Goal: Find specific page/section: Find specific page/section

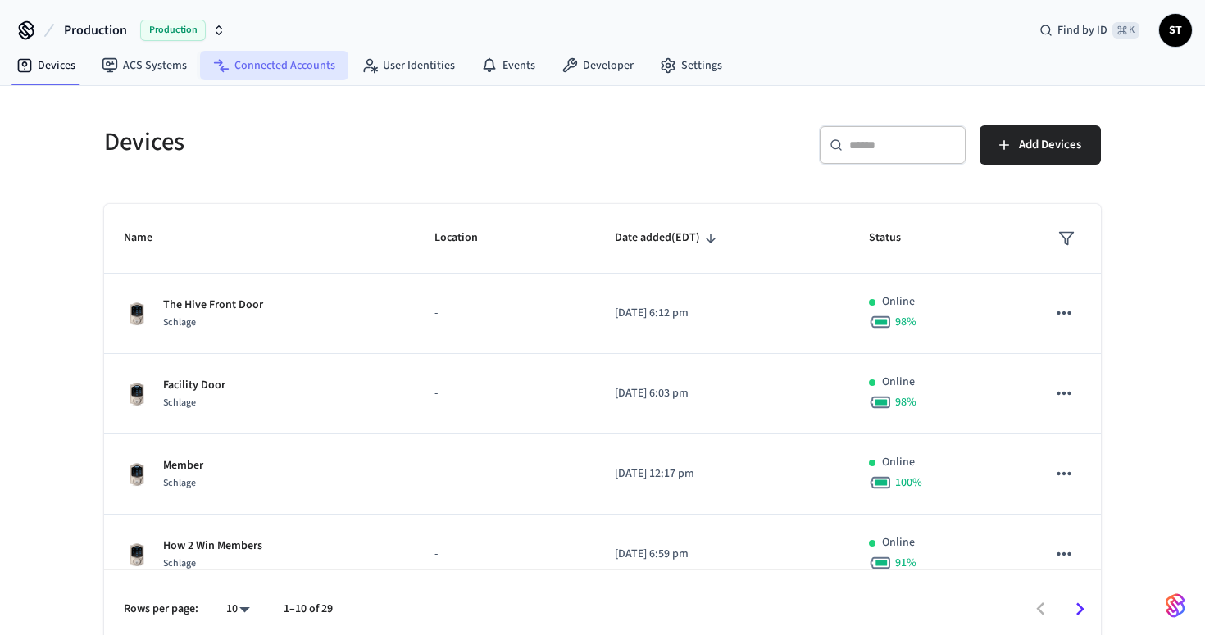
click at [263, 69] on link "Connected Accounts" at bounding box center [274, 65] width 148 height 29
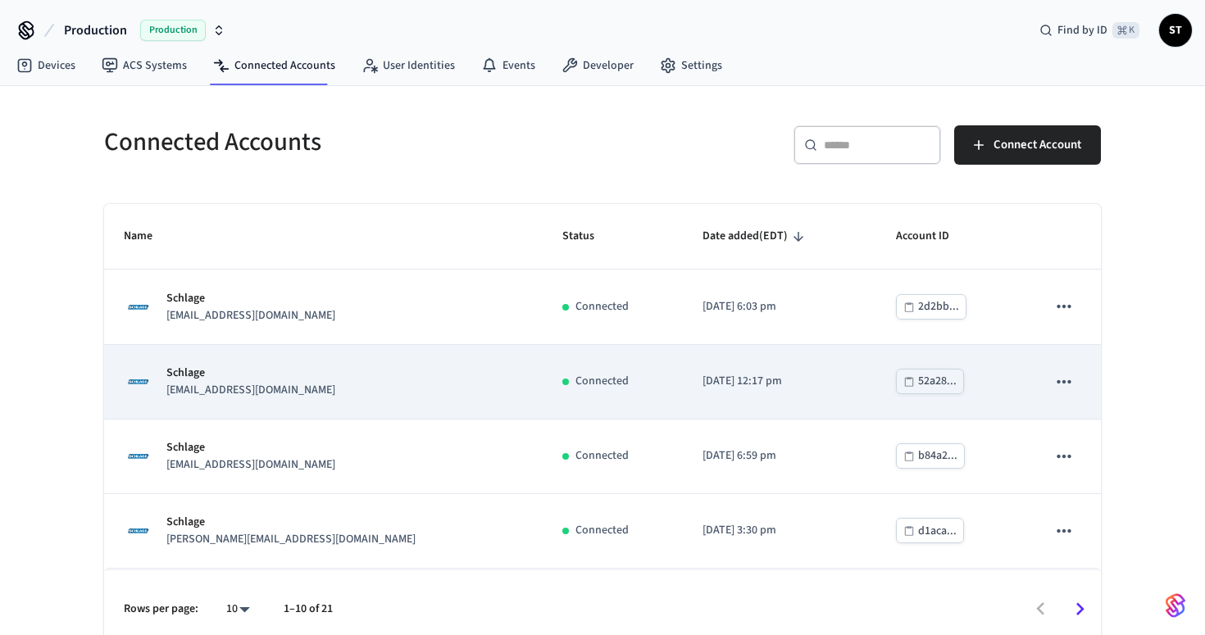
click at [358, 390] on div "Schlage [EMAIL_ADDRESS][DOMAIN_NAME]" at bounding box center [323, 382] width 399 height 34
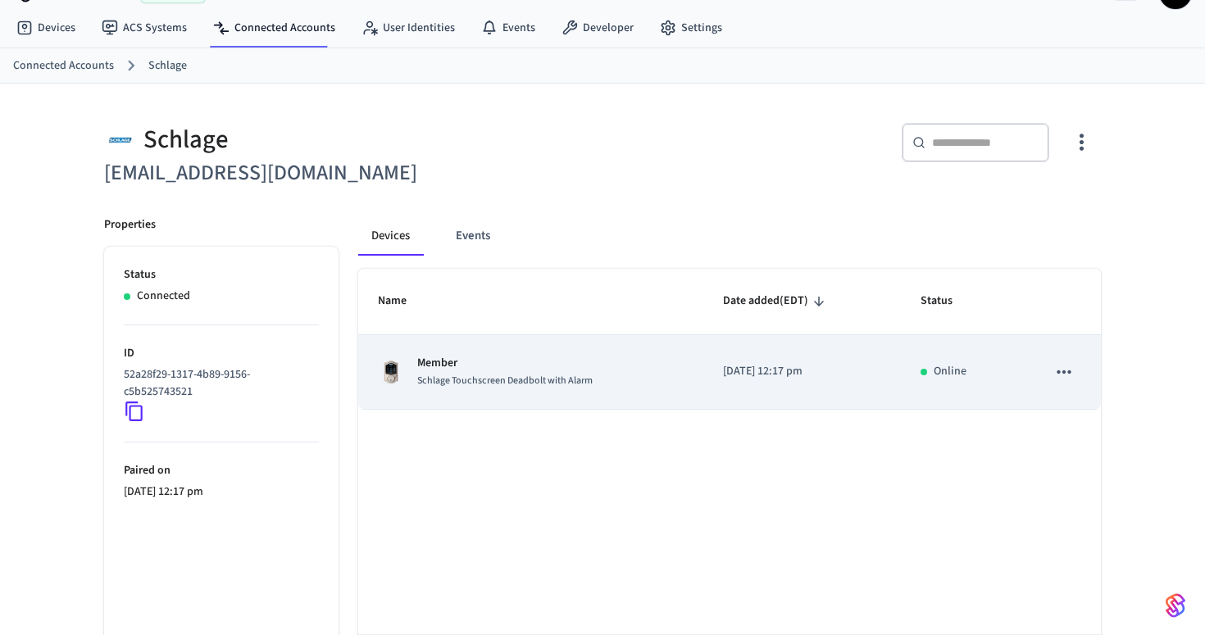
scroll to position [111, 0]
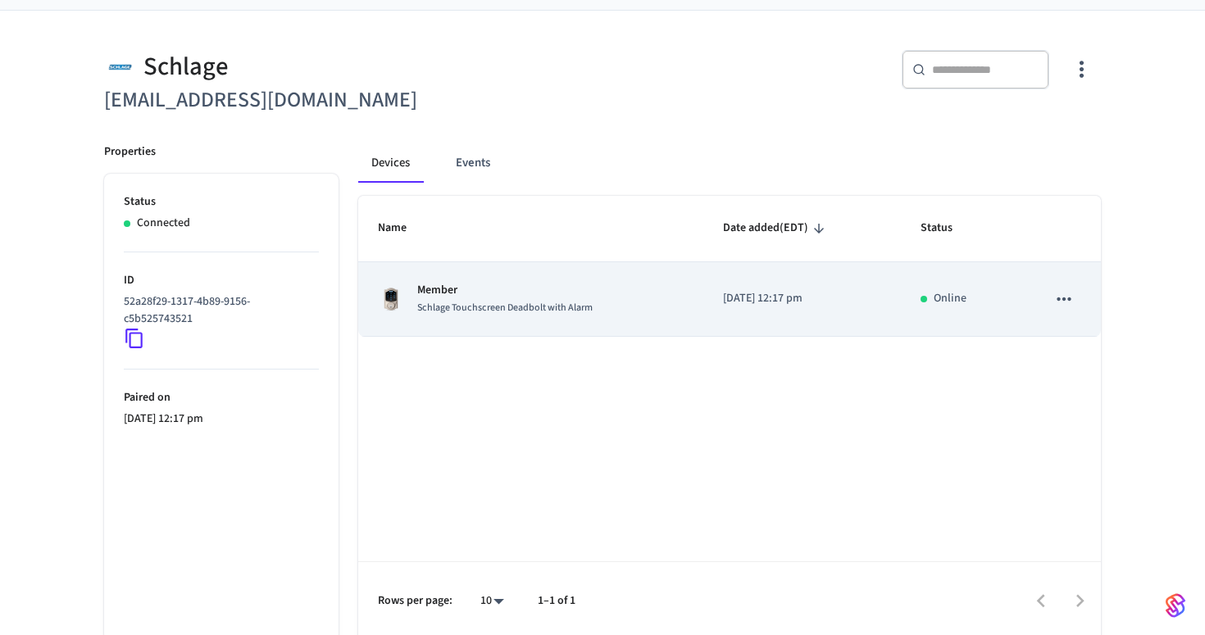
click at [535, 315] on span "Schlage Touchscreen Deadbolt with Alarm" at bounding box center [504, 308] width 175 height 14
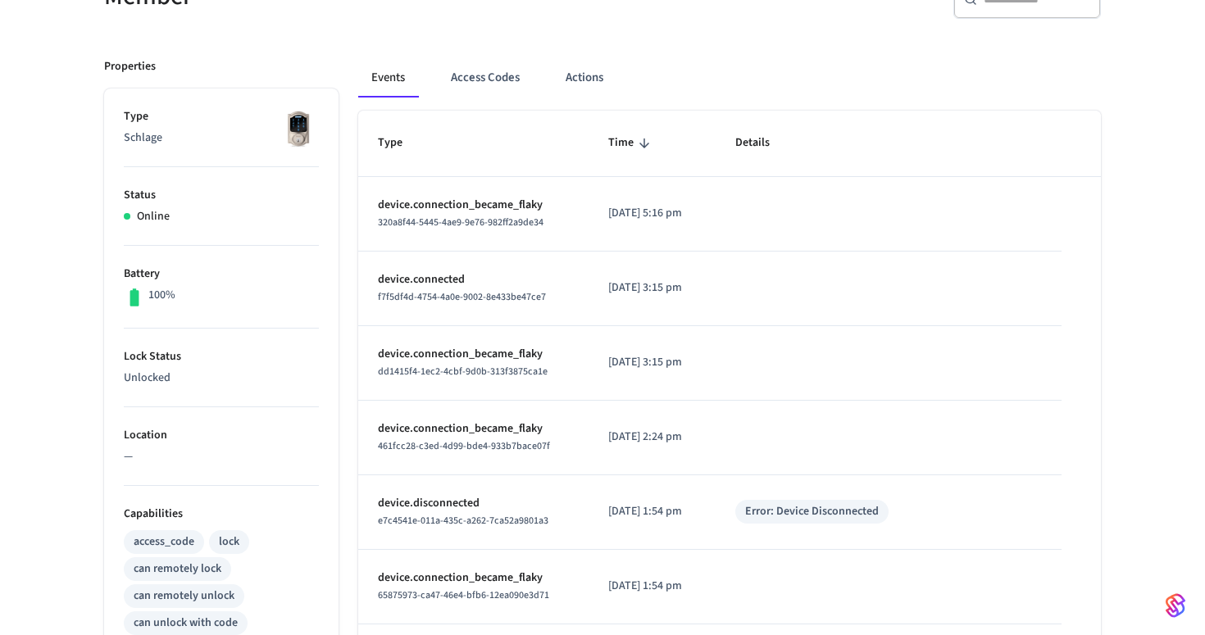
scroll to position [143, 0]
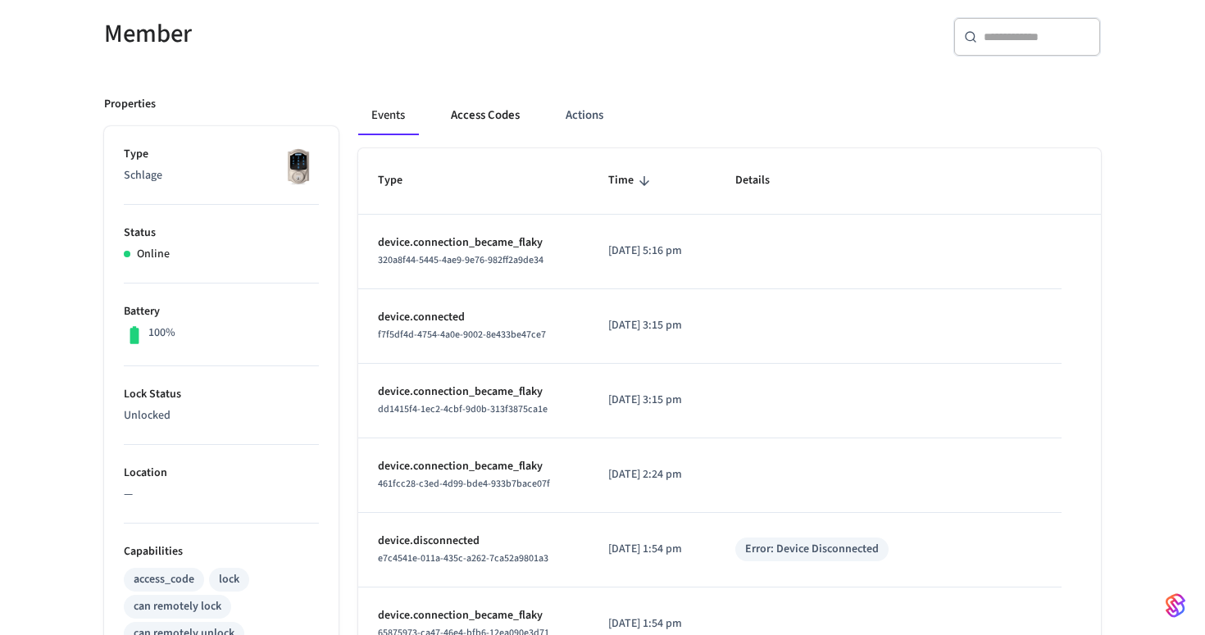
click at [502, 125] on button "Access Codes" at bounding box center [485, 115] width 95 height 39
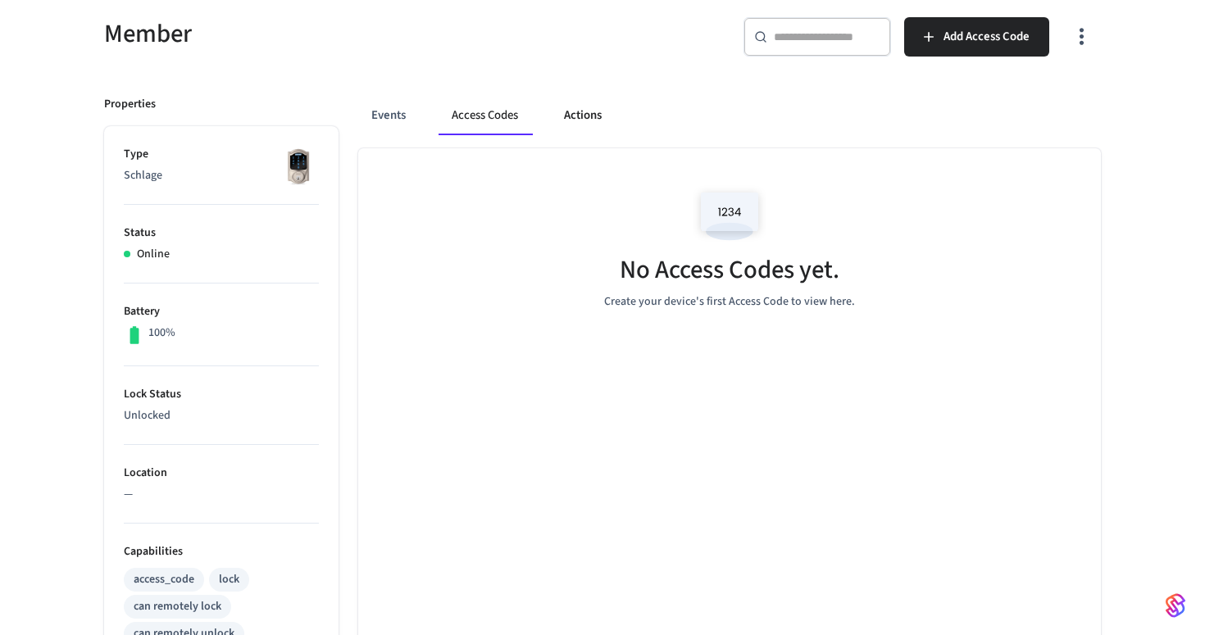
click at [574, 120] on button "Actions" at bounding box center [583, 115] width 64 height 39
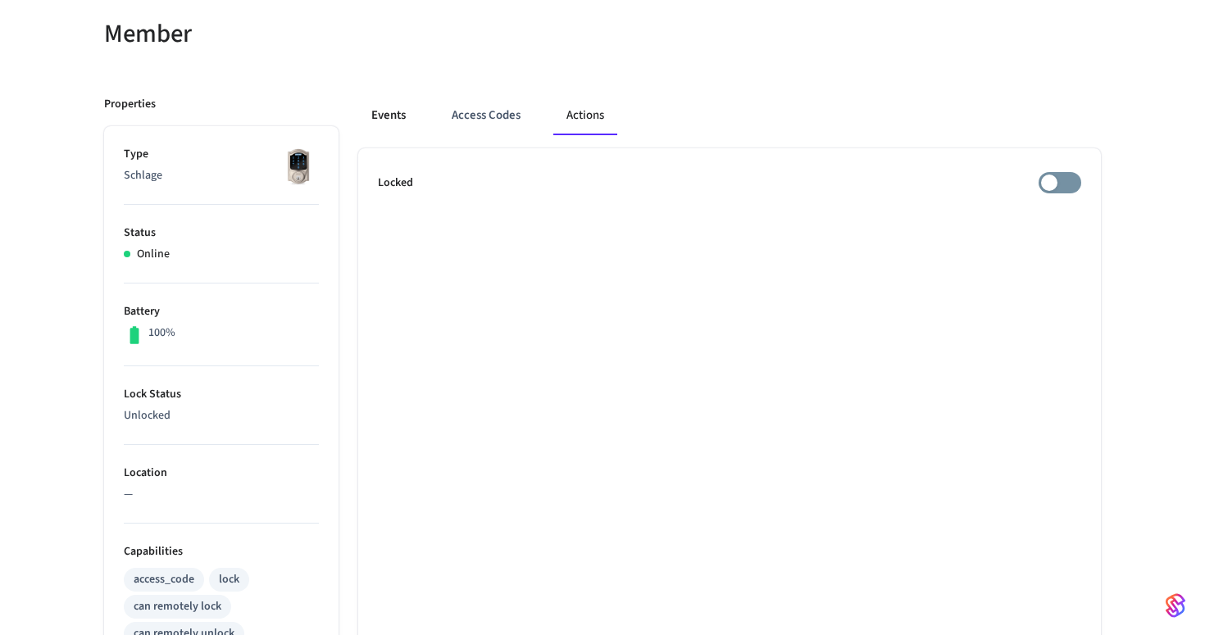
click at [405, 110] on button "Events" at bounding box center [388, 115] width 61 height 39
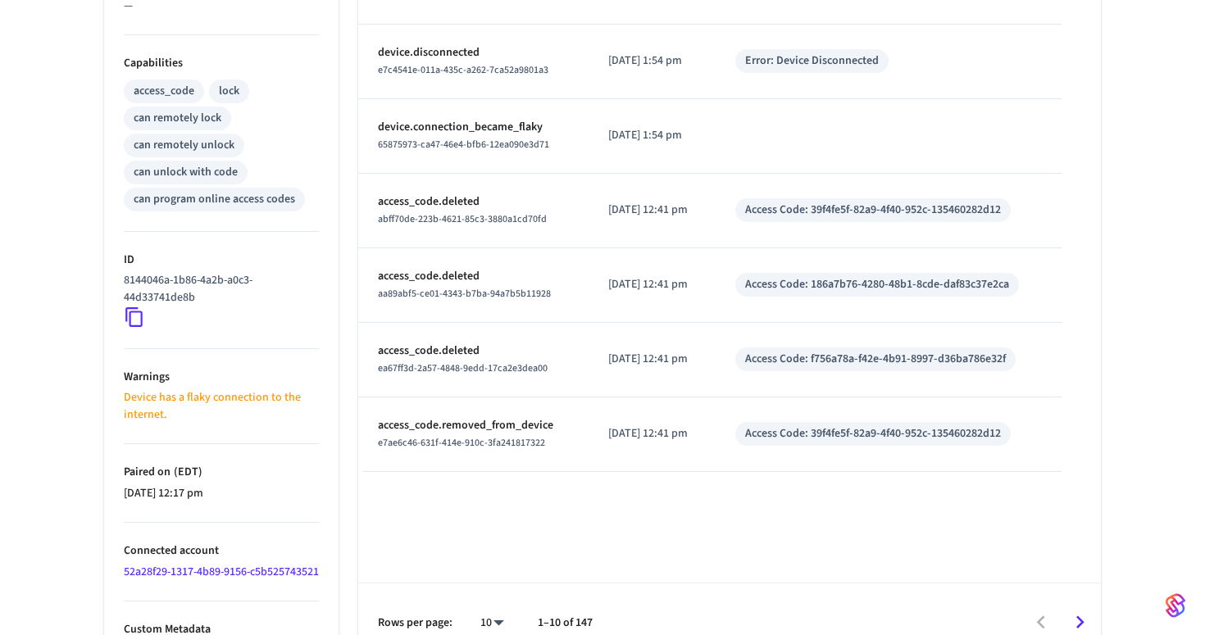
scroll to position [676, 0]
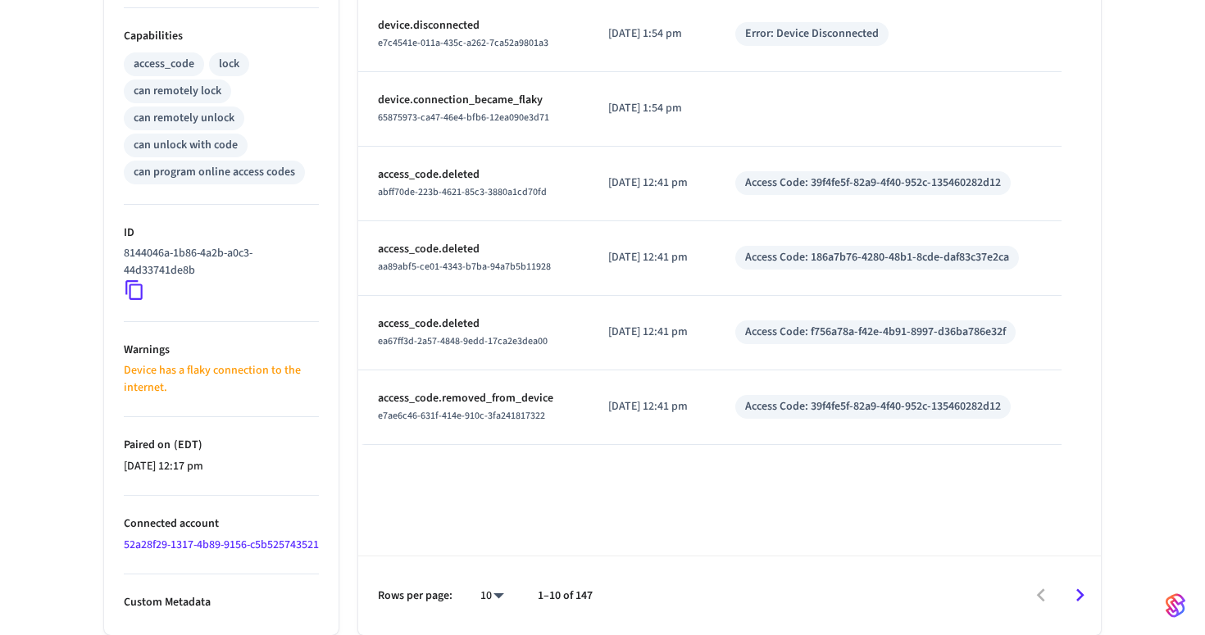
click at [202, 537] on link "52a28f29-1317-4b89-9156-c5b525743521" at bounding box center [221, 545] width 195 height 16
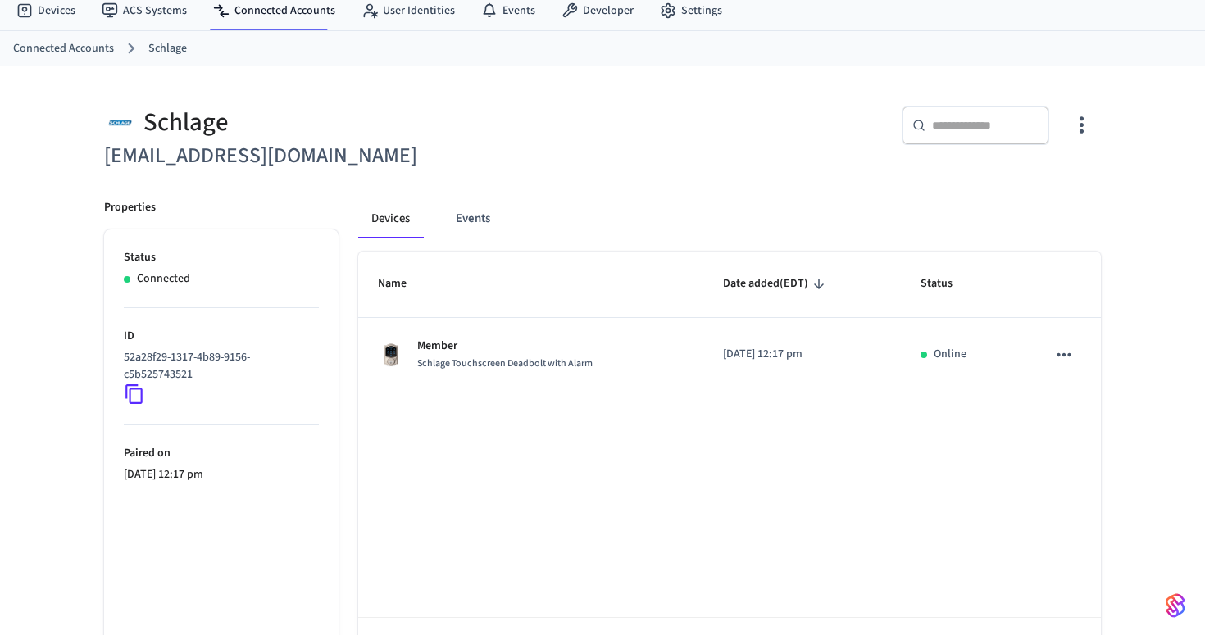
scroll to position [52, 0]
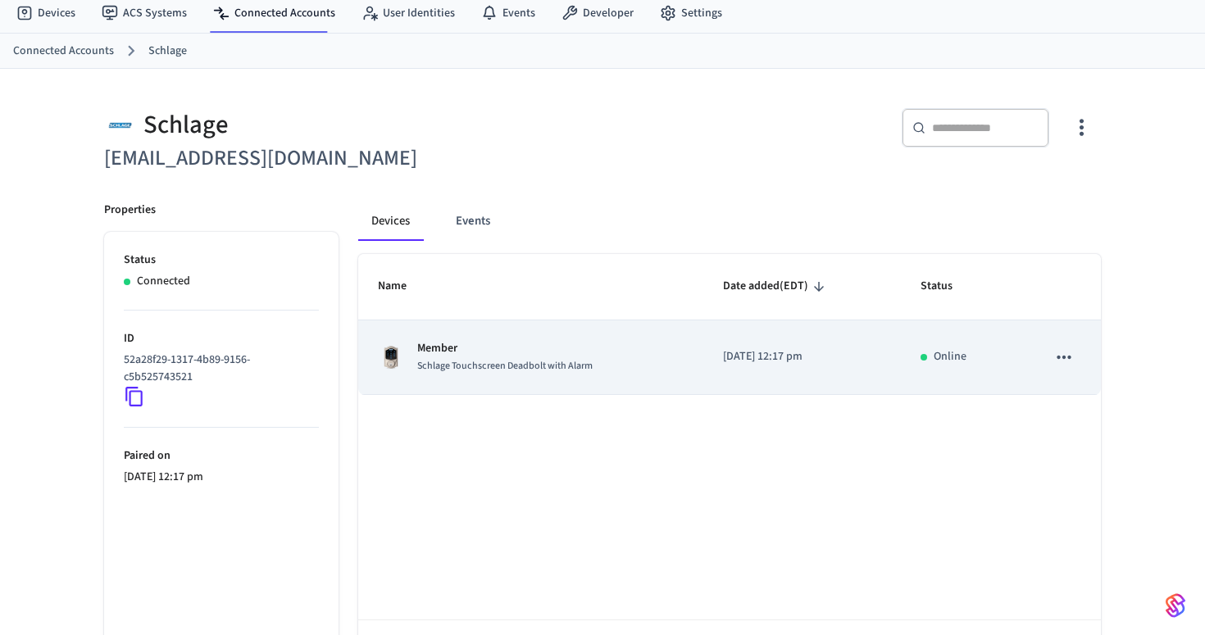
click at [492, 383] on td "Member Schlage Touchscreen Deadbolt with Alarm" at bounding box center [530, 357] width 345 height 75
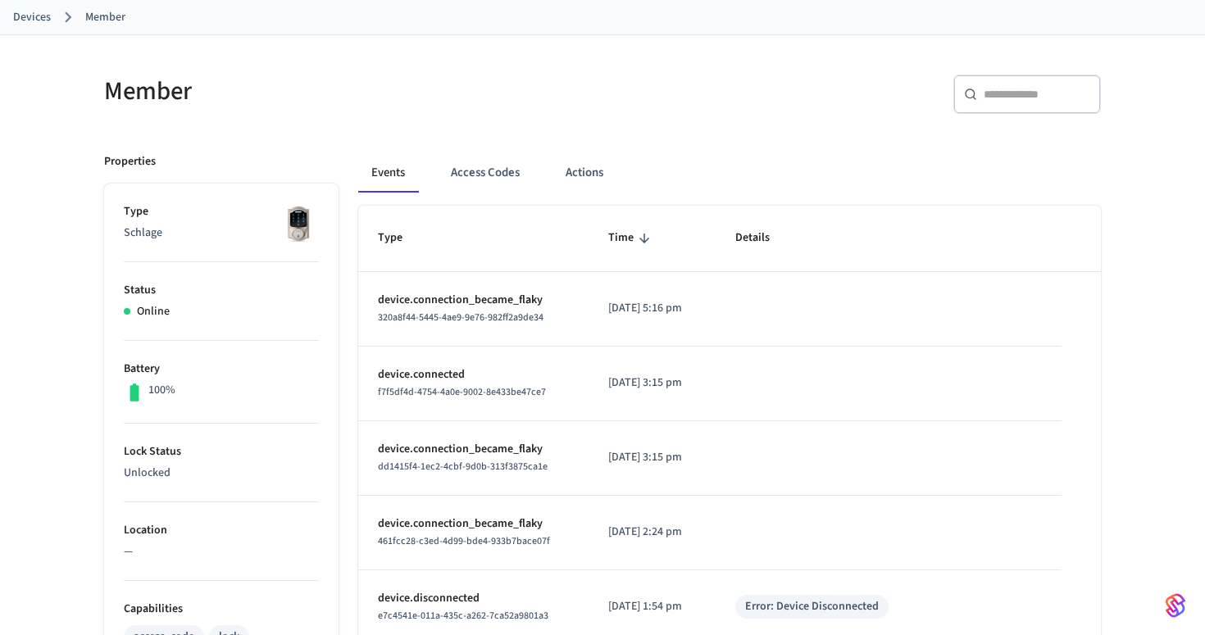
scroll to position [43, 0]
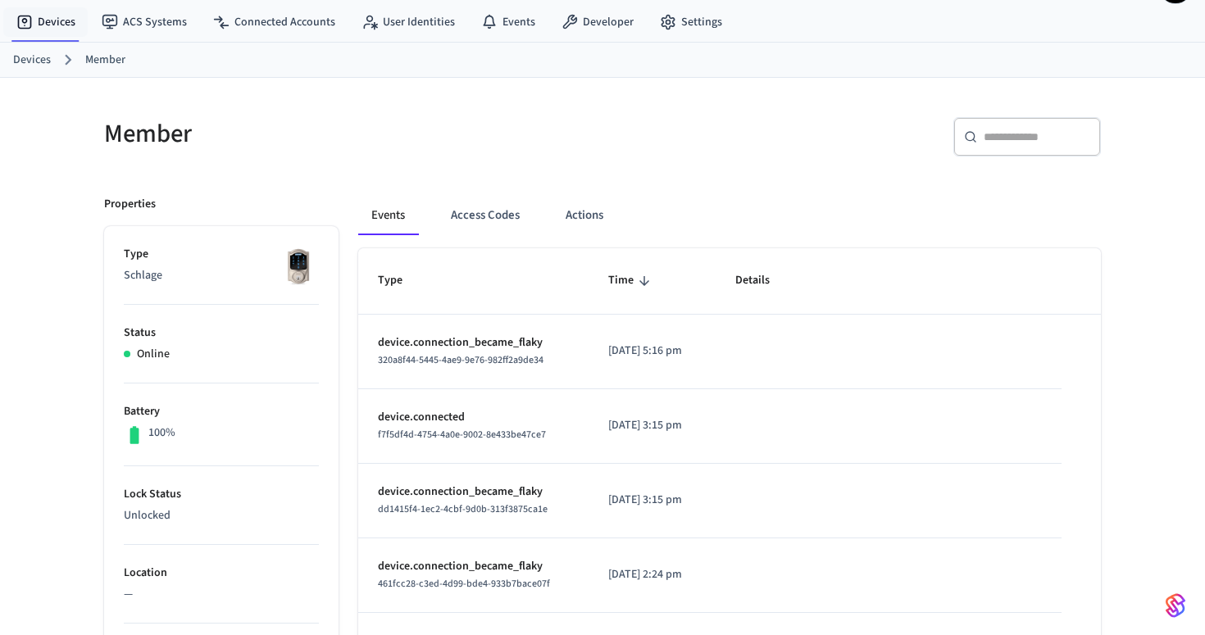
click at [34, 57] on link "Devices" at bounding box center [32, 60] width 38 height 17
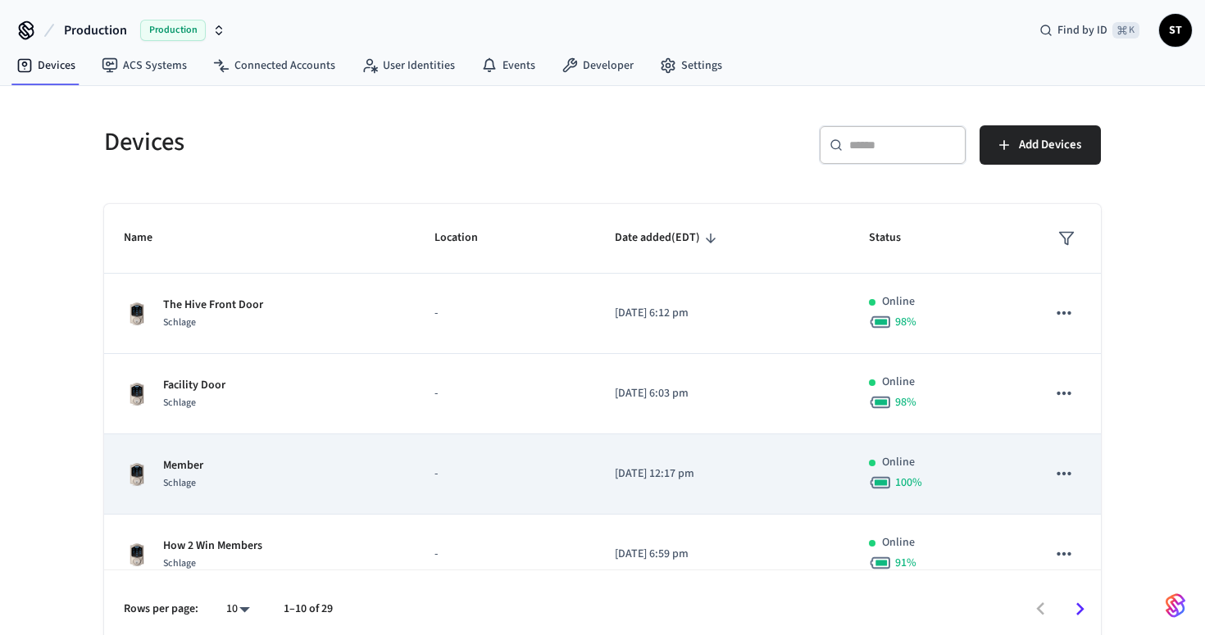
click at [271, 467] on div "Member Schlage" at bounding box center [259, 474] width 271 height 34
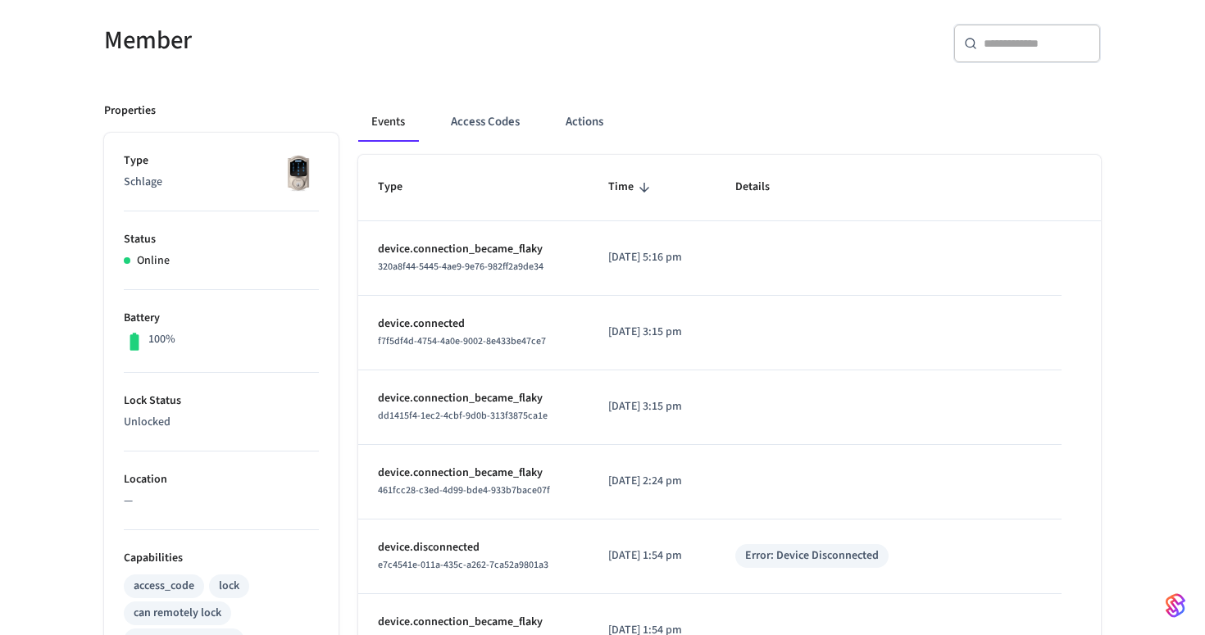
scroll to position [136, 0]
